Goal: Task Accomplishment & Management: Manage account settings

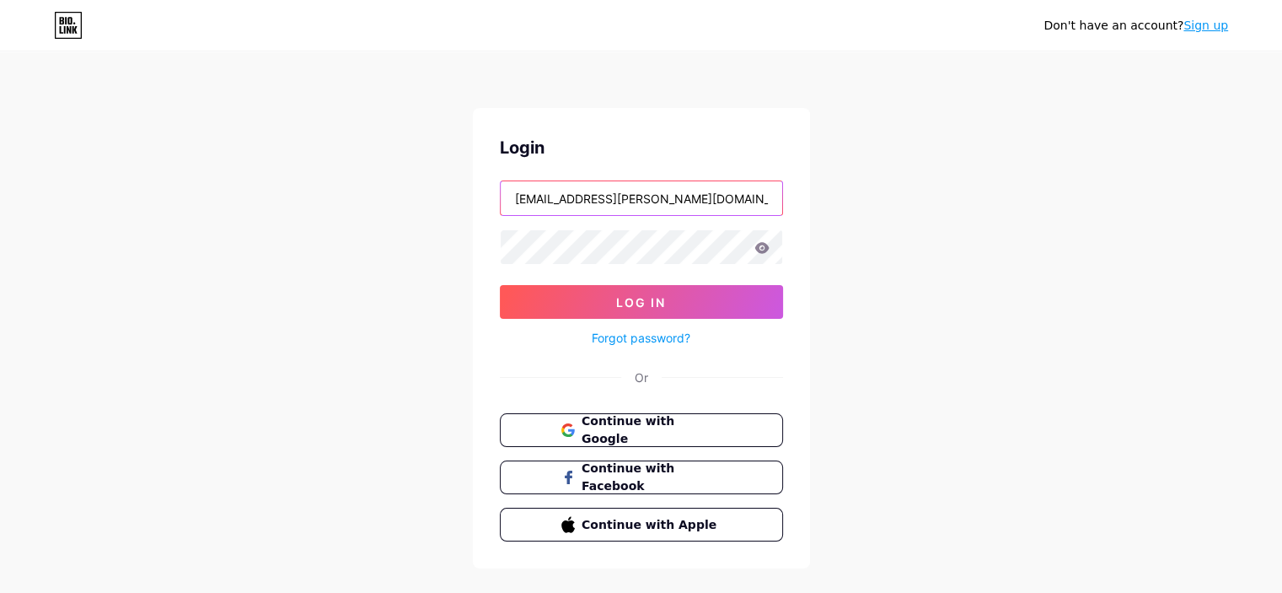
drag, startPoint x: 634, startPoint y: 197, endPoint x: 637, endPoint y: 207, distance: 9.9
click at [634, 197] on input "[EMAIL_ADDRESS][PERSON_NAME][DOMAIN_NAME]" at bounding box center [642, 198] width 282 height 34
type input "[EMAIL_ADDRESS][DOMAIN_NAME]"
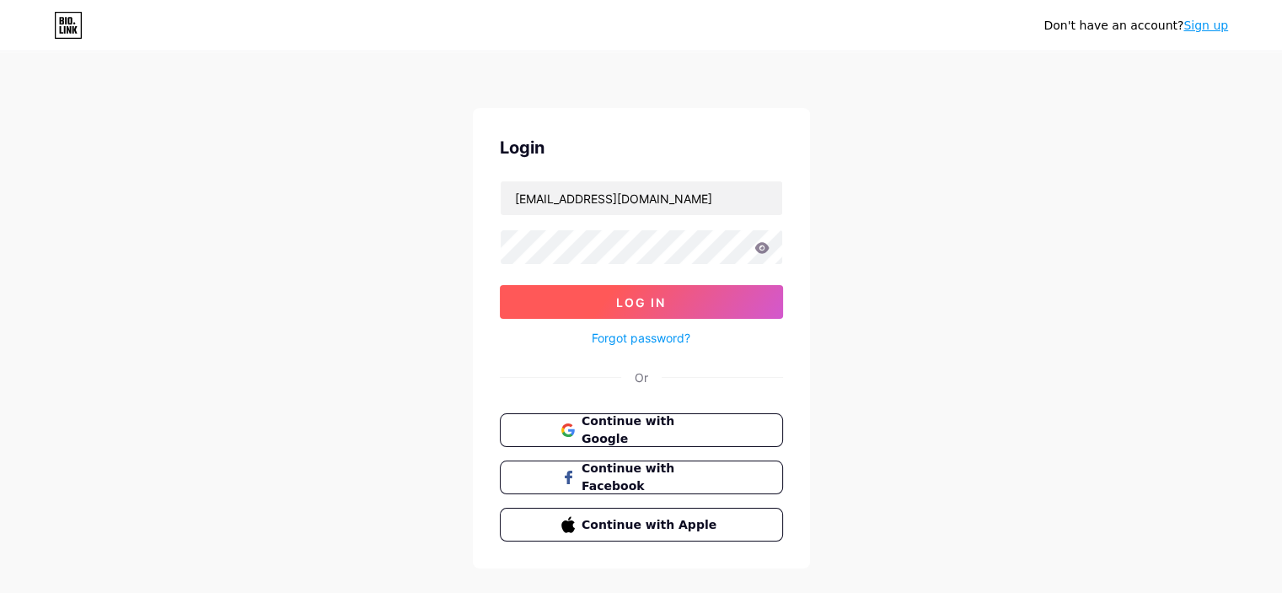
click at [620, 303] on span "Log In" at bounding box center [641, 302] width 50 height 14
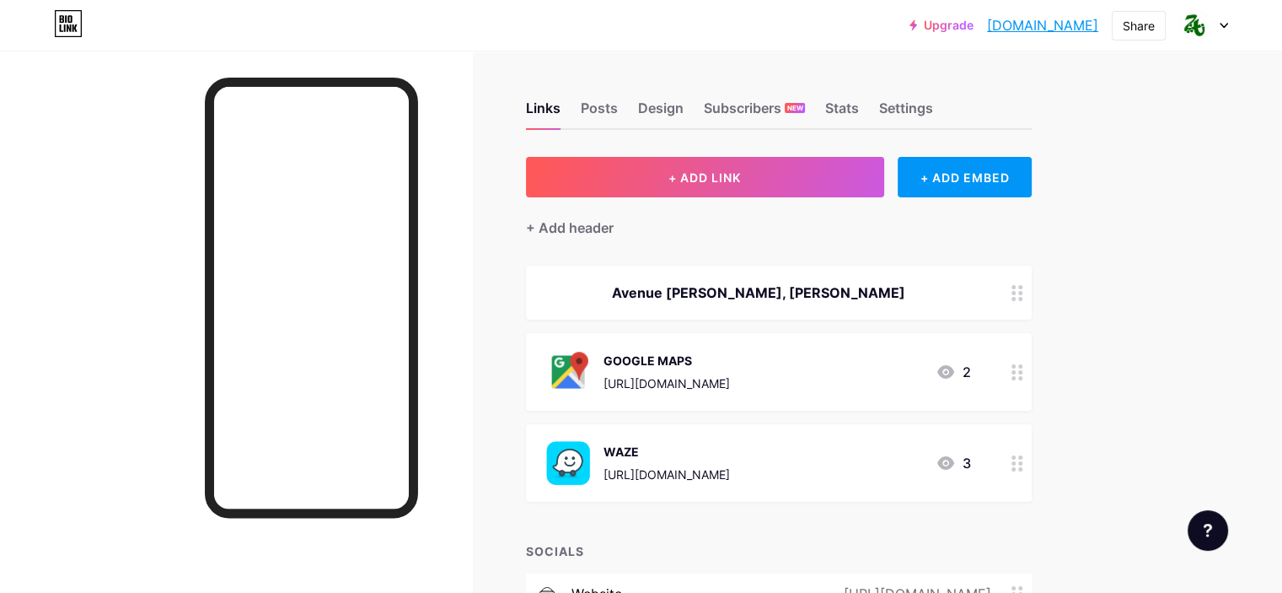
click at [1228, 27] on div "Upgrade cvtnaji.bio.lin... [DOMAIN_NAME] Share Switch accounts CENTRE VISITE TE…" at bounding box center [641, 25] width 1282 height 30
click at [1221, 30] on div at bounding box center [1203, 25] width 49 height 30
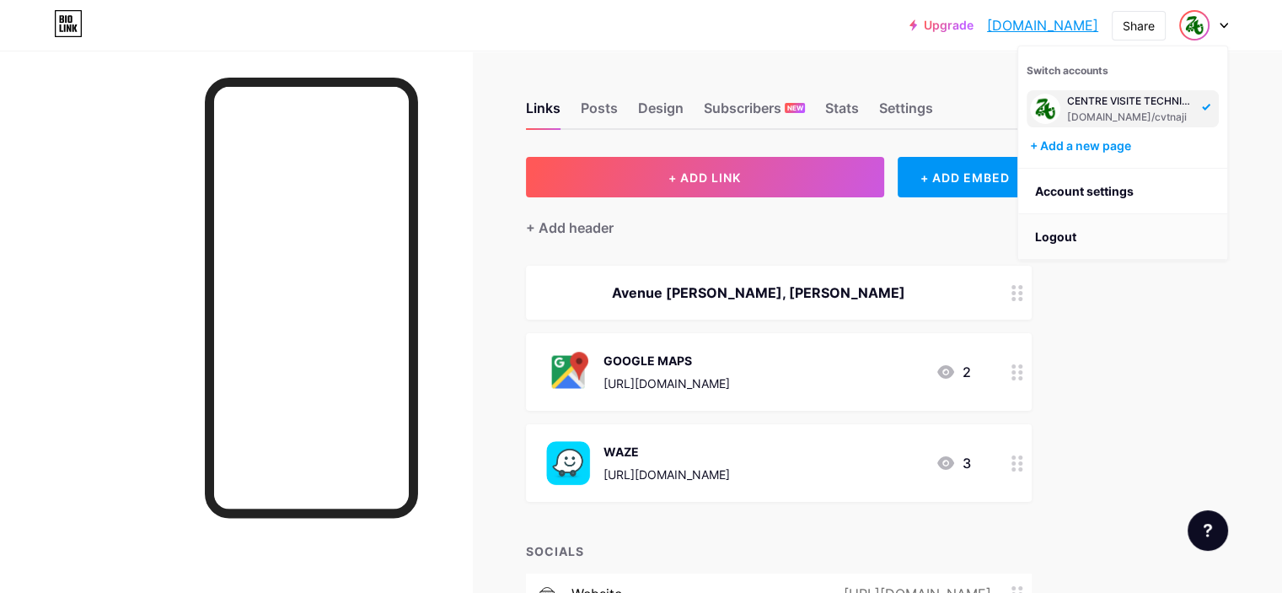
click at [1061, 232] on li "Logout" at bounding box center [1122, 237] width 209 height 46
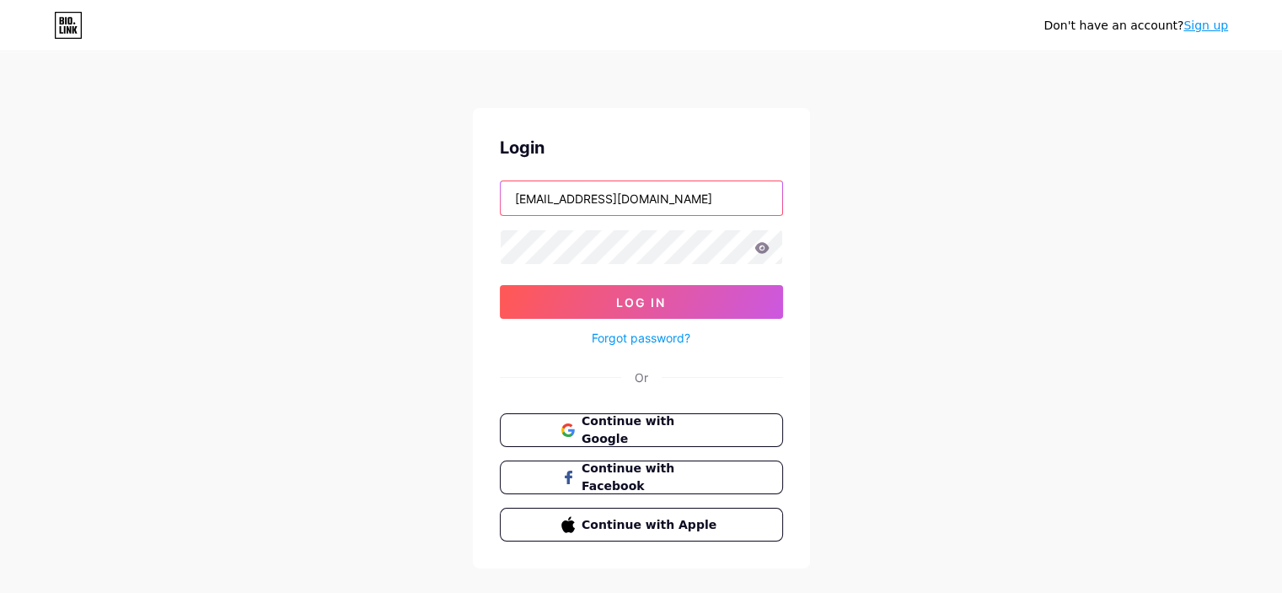
click at [644, 189] on input "[EMAIL_ADDRESS][DOMAIN_NAME]" at bounding box center [642, 198] width 282 height 34
type input "[EMAIL_ADDRESS][PERSON_NAME][DOMAIN_NAME]"
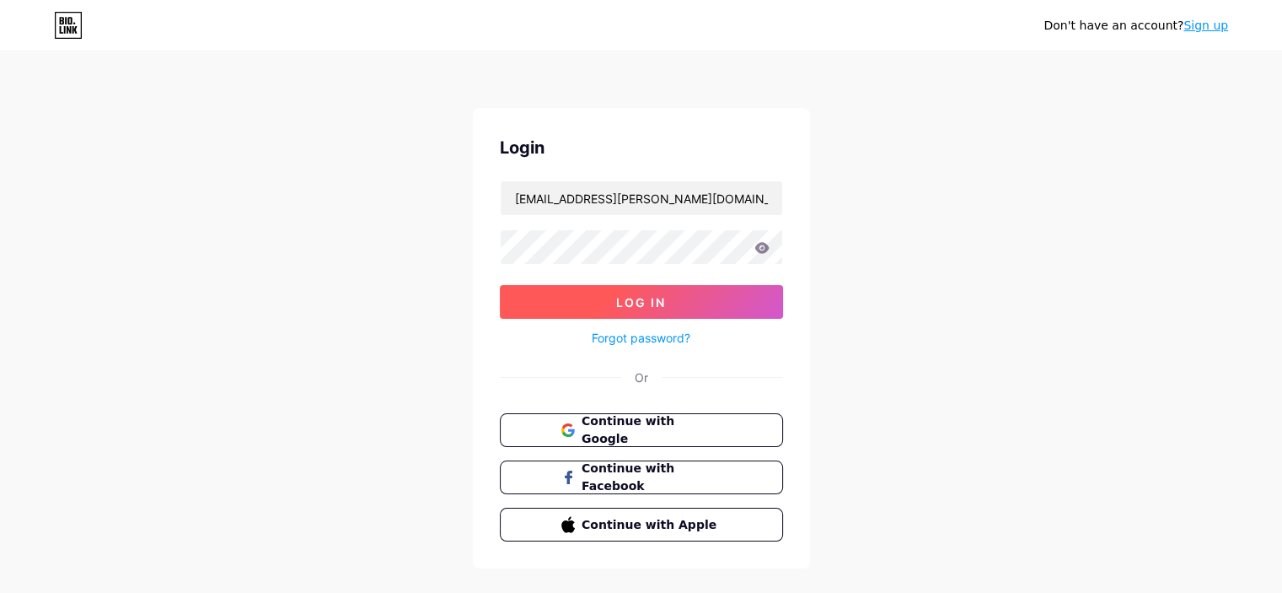
click at [624, 307] on span "Log In" at bounding box center [641, 302] width 50 height 14
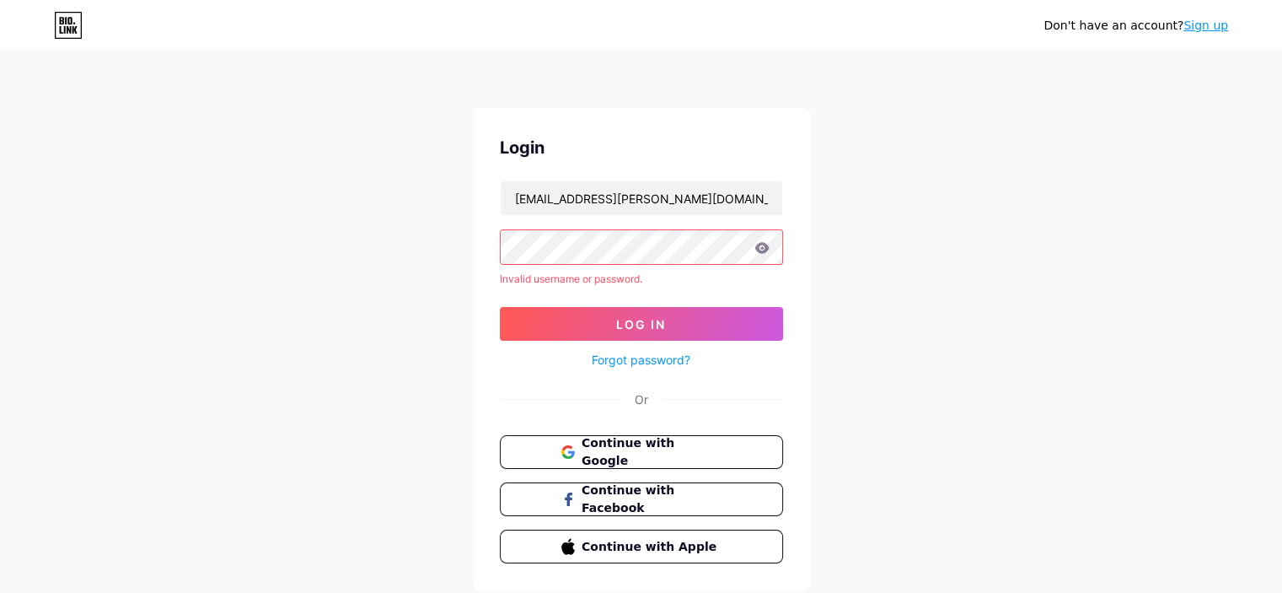
click at [762, 251] on icon at bounding box center [762, 247] width 14 height 11
click at [759, 247] on icon at bounding box center [762, 247] width 14 height 11
click at [765, 250] on icon at bounding box center [762, 247] width 14 height 11
click at [766, 247] on icon at bounding box center [762, 247] width 14 height 11
click at [758, 245] on icon at bounding box center [762, 247] width 14 height 11
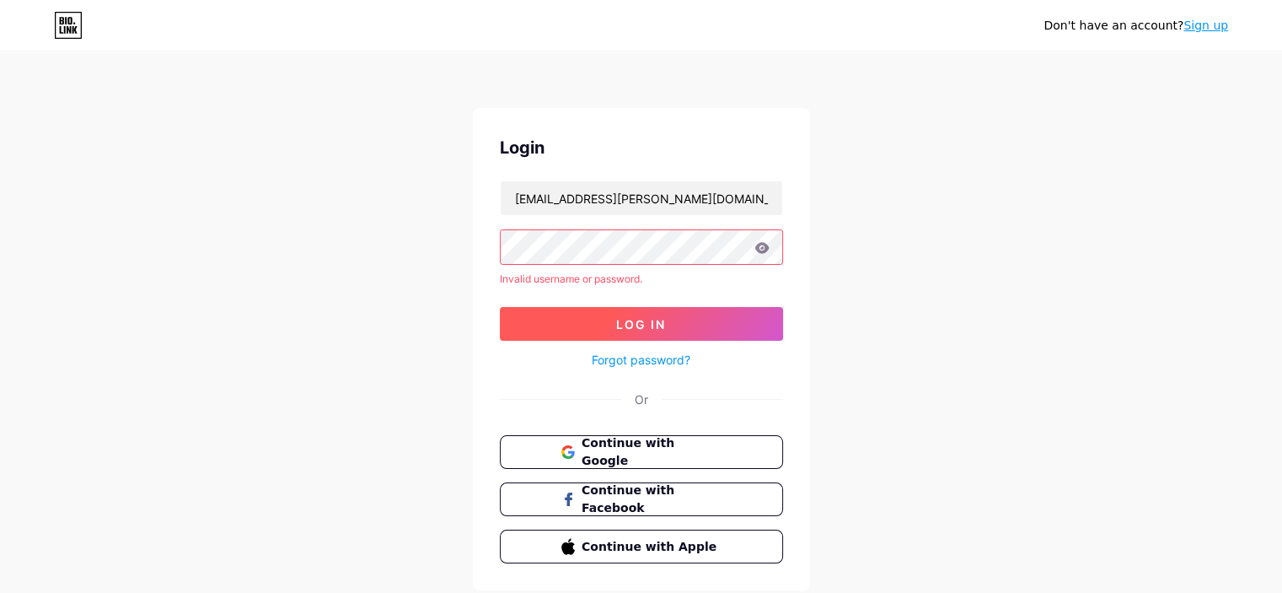
click at [723, 321] on button "Log In" at bounding box center [641, 324] width 283 height 34
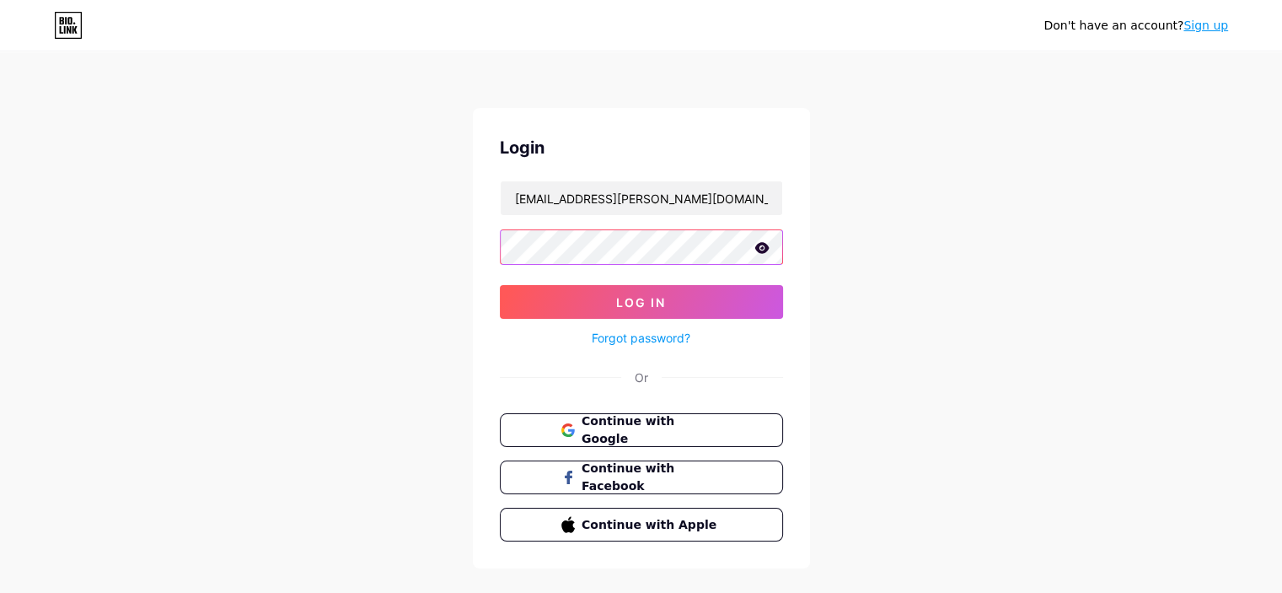
click at [500, 285] on button "Log In" at bounding box center [641, 302] width 283 height 34
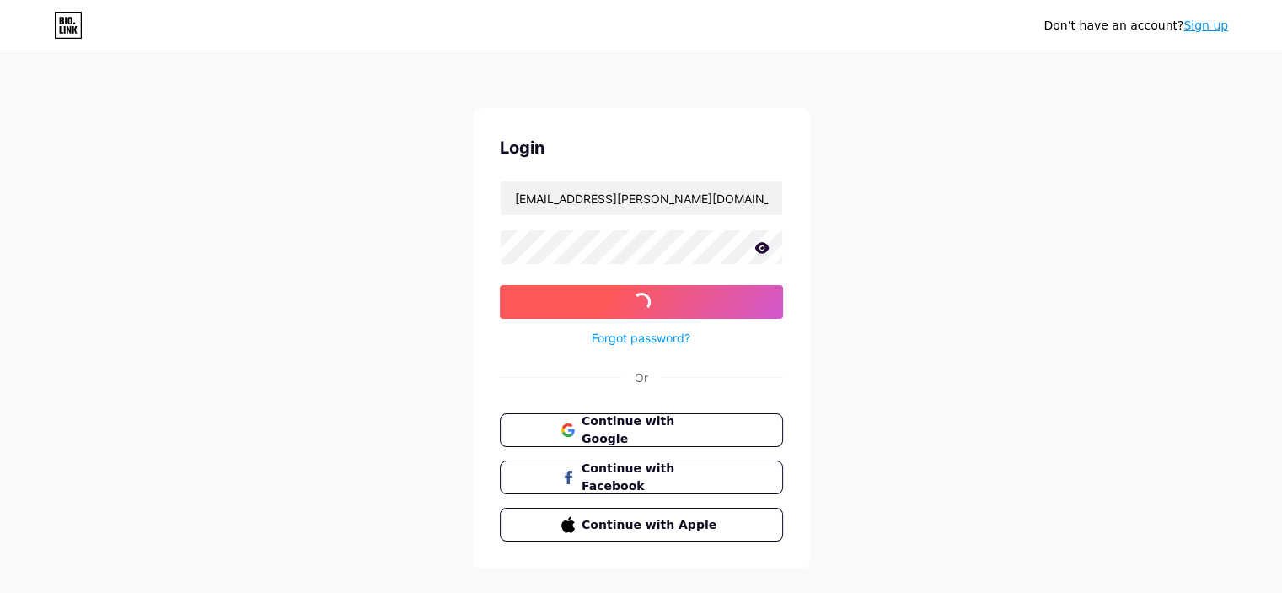
click at [556, 302] on button "Log In" at bounding box center [641, 302] width 283 height 34
